Goal: Task Accomplishment & Management: Use online tool/utility

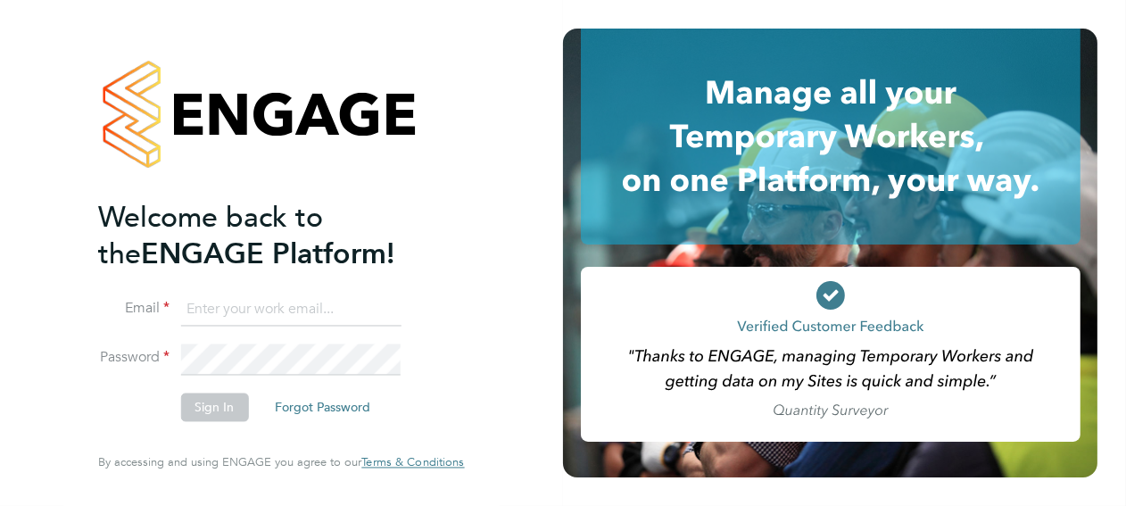
type input "[PERSON_NAME][EMAIL_ADDRESS][PERSON_NAME][DOMAIN_NAME]"
click at [205, 410] on button "Sign In" at bounding box center [214, 408] width 68 height 29
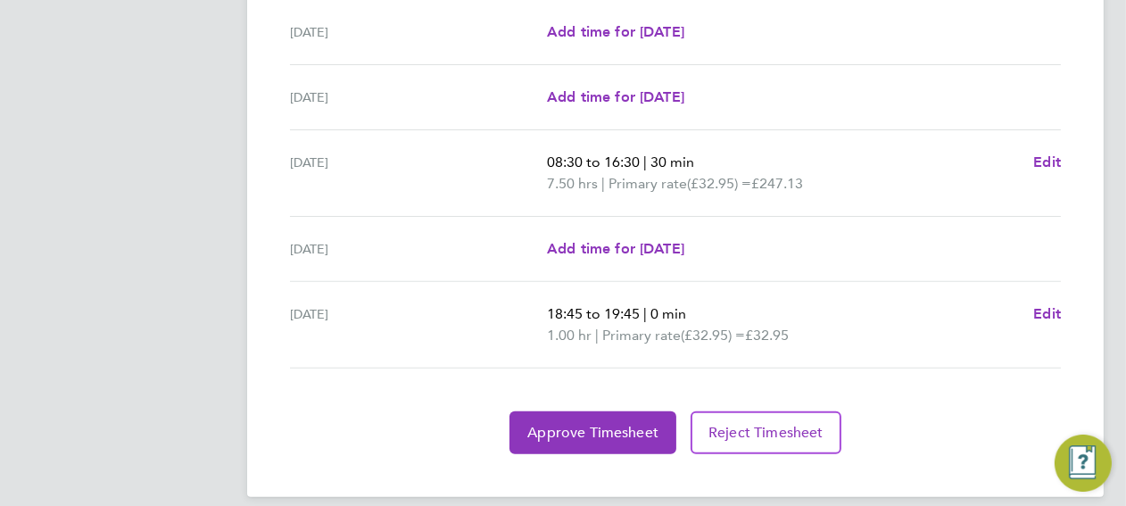
scroll to position [729, 0]
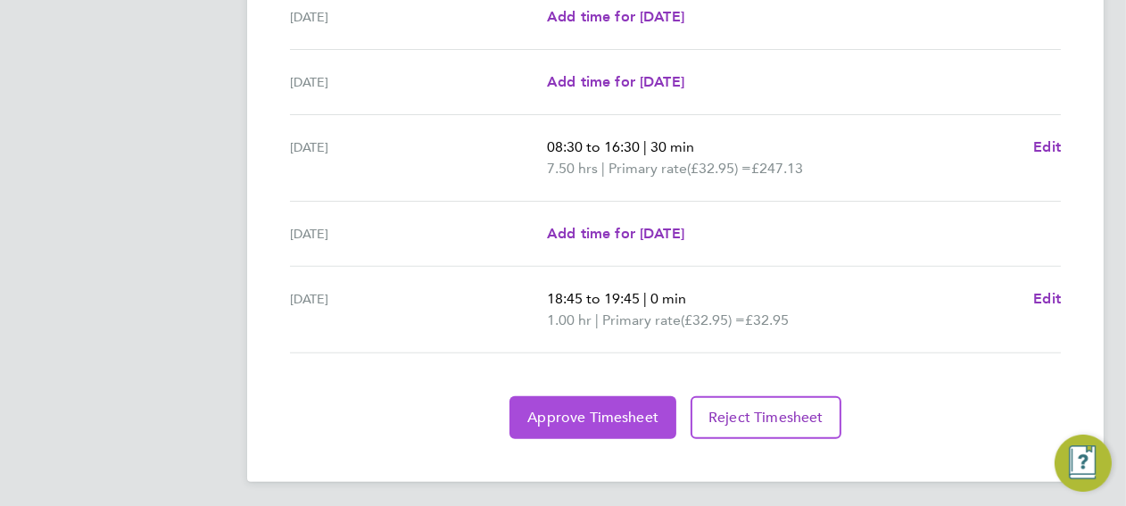
click at [620, 420] on span "Approve Timesheet" at bounding box center [592, 418] width 131 height 18
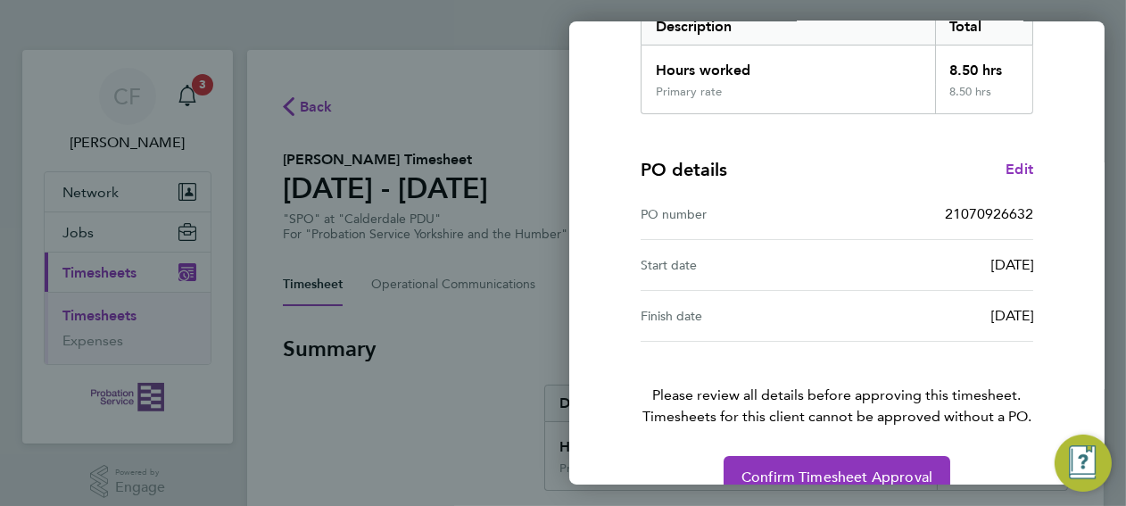
scroll to position [346, 0]
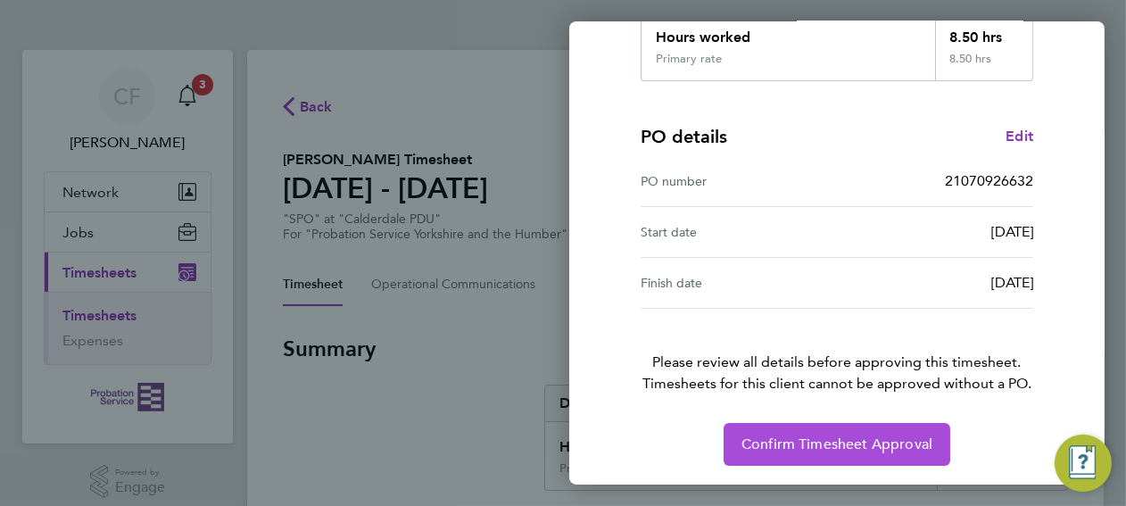
click at [829, 436] on span "Confirm Timesheet Approval" at bounding box center [837, 445] width 191 height 18
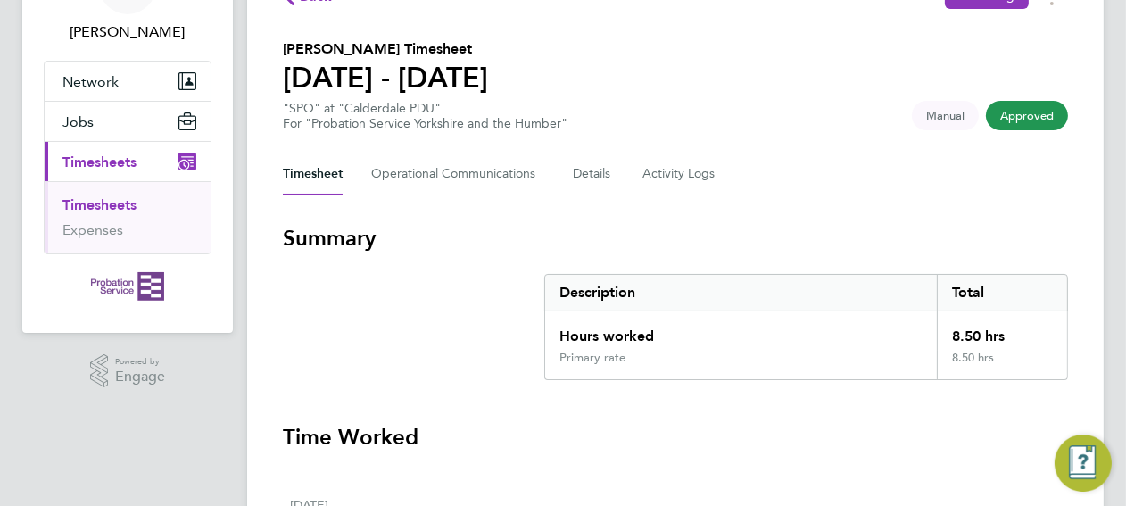
scroll to position [88, 0]
